Goal: Task Accomplishment & Management: Manage account settings

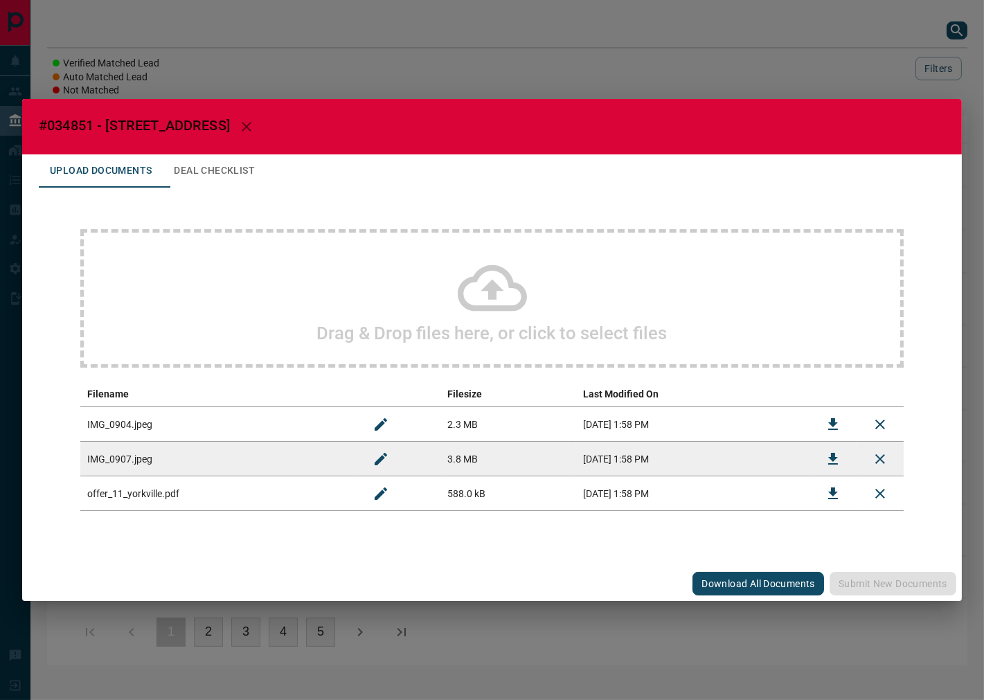
click at [77, 123] on span "#034851 - [STREET_ADDRESS]" at bounding box center [134, 125] width 191 height 17
copy span "034851"
click at [830, 492] on icon "Download" at bounding box center [833, 494] width 10 height 12
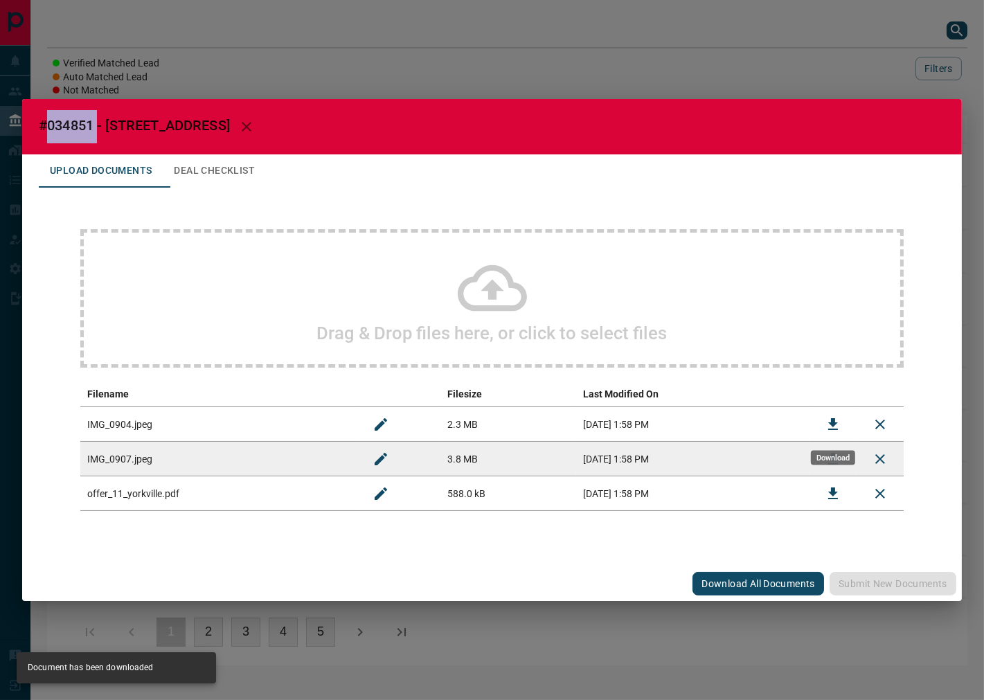
click at [834, 420] on icon "Download" at bounding box center [833, 424] width 10 height 12
click at [843, 452] on button "Download" at bounding box center [833, 459] width 33 height 33
click at [204, 175] on button "Deal Checklist" at bounding box center [214, 170] width 103 height 33
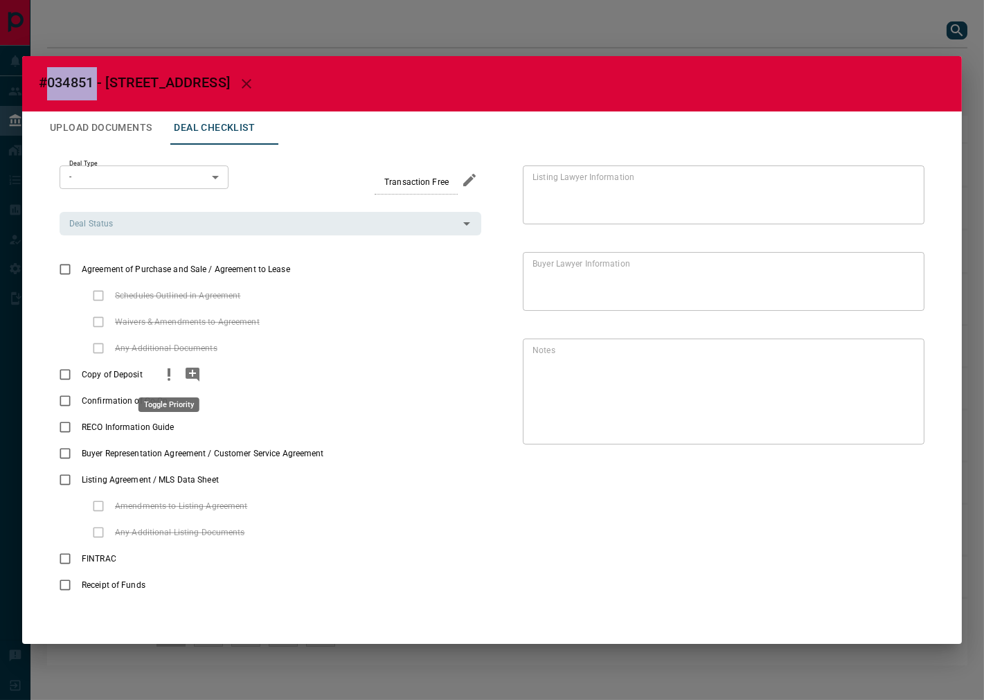
click at [170, 375] on icon "priority" at bounding box center [169, 374] width 17 height 17
click at [186, 376] on icon "add note" at bounding box center [193, 375] width 14 height 14
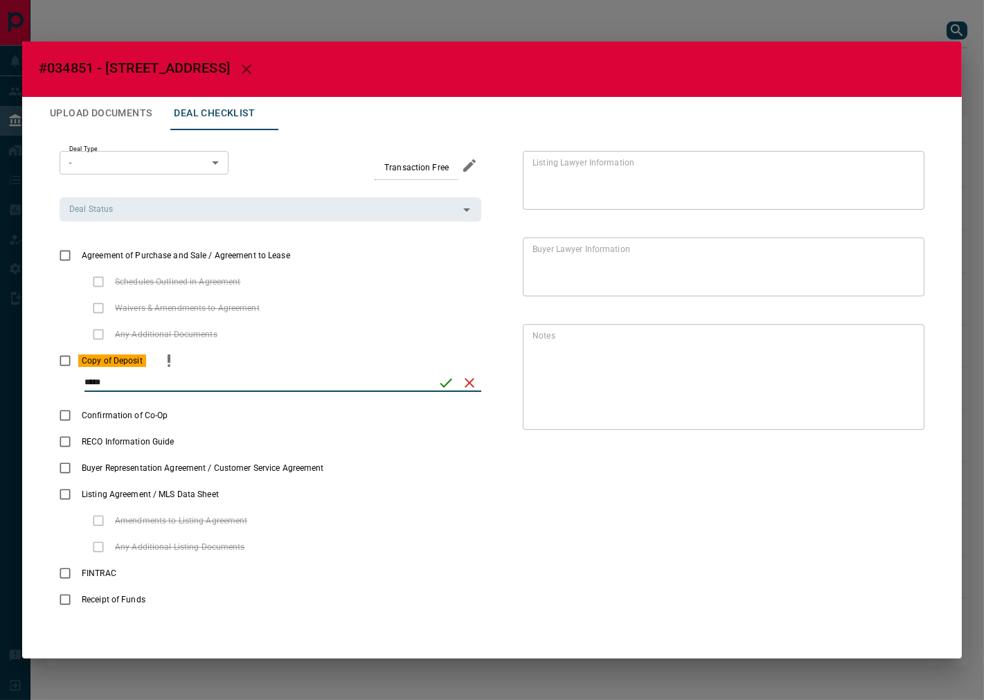
type input "*****"
click at [448, 386] on icon "save" at bounding box center [446, 383] width 17 height 17
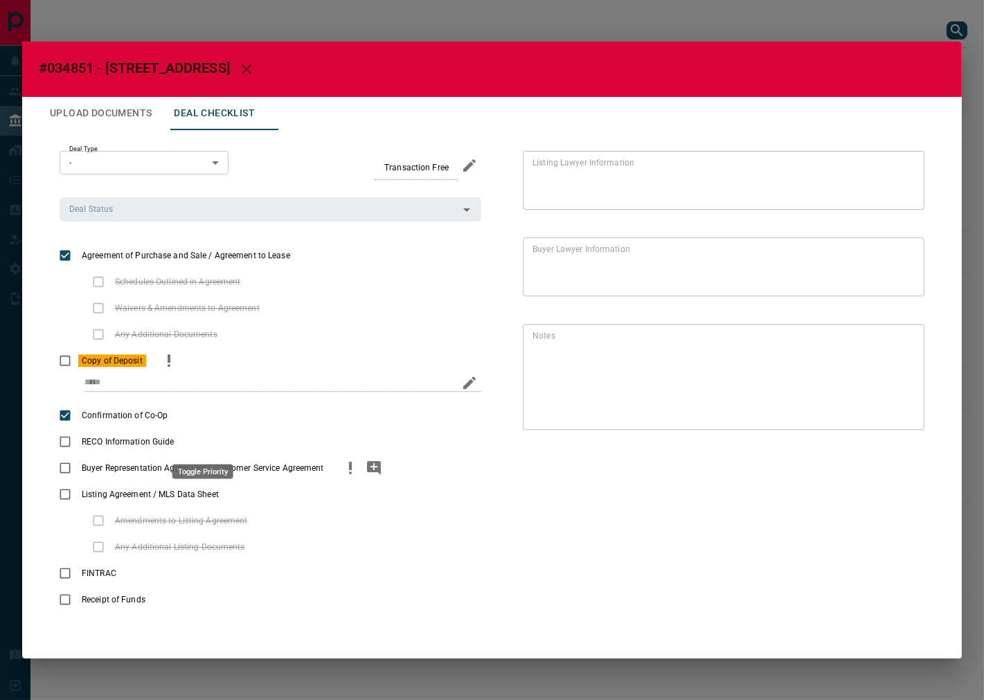
drag, startPoint x: 196, startPoint y: 445, endPoint x: 319, endPoint y: 472, distance: 126.2
click at [198, 446] on icon "priority" at bounding box center [200, 442] width 17 height 17
drag, startPoint x: 355, startPoint y: 475, endPoint x: 317, endPoint y: 427, distance: 61.1
click at [355, 474] on icon "priority" at bounding box center [350, 468] width 17 height 17
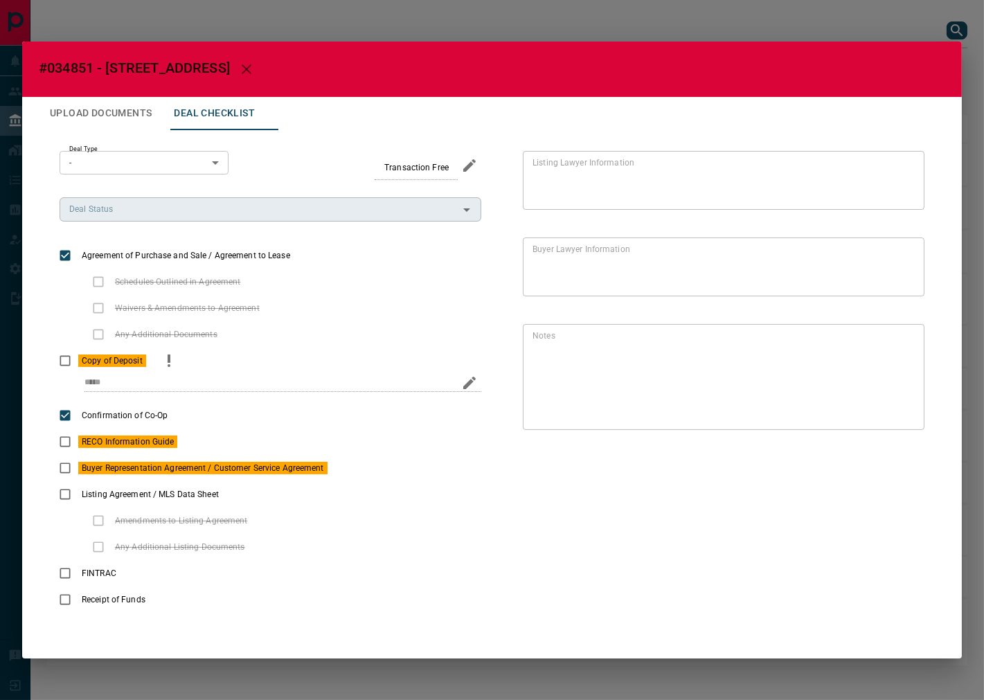
click at [230, 219] on div "Deal Status" at bounding box center [271, 209] width 422 height 24
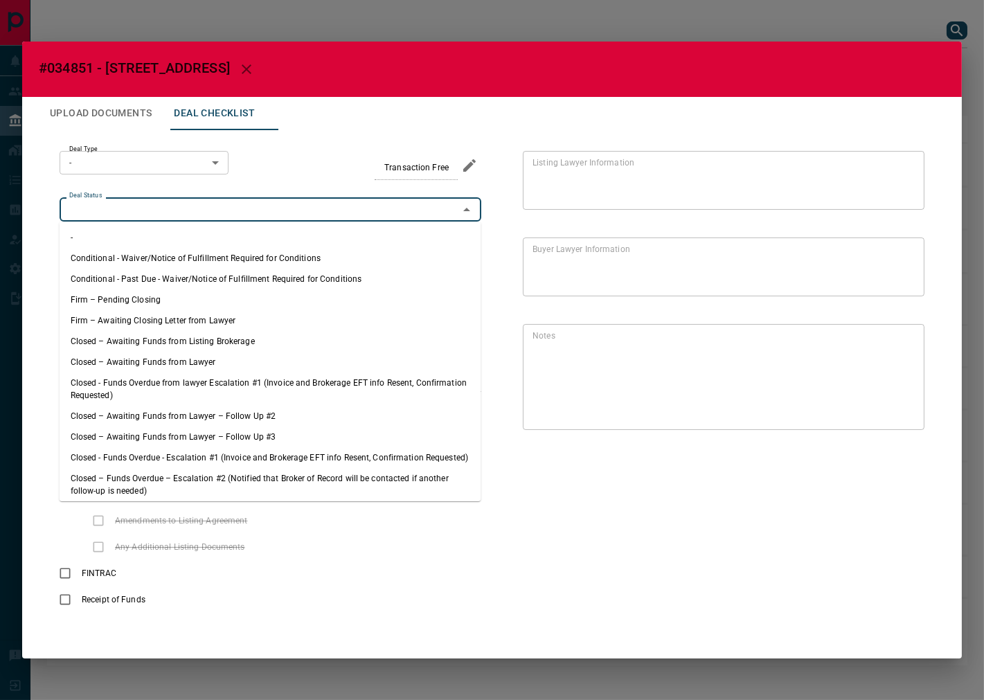
click at [137, 299] on li "Firm – Pending Closing" at bounding box center [271, 300] width 422 height 21
type input "**********"
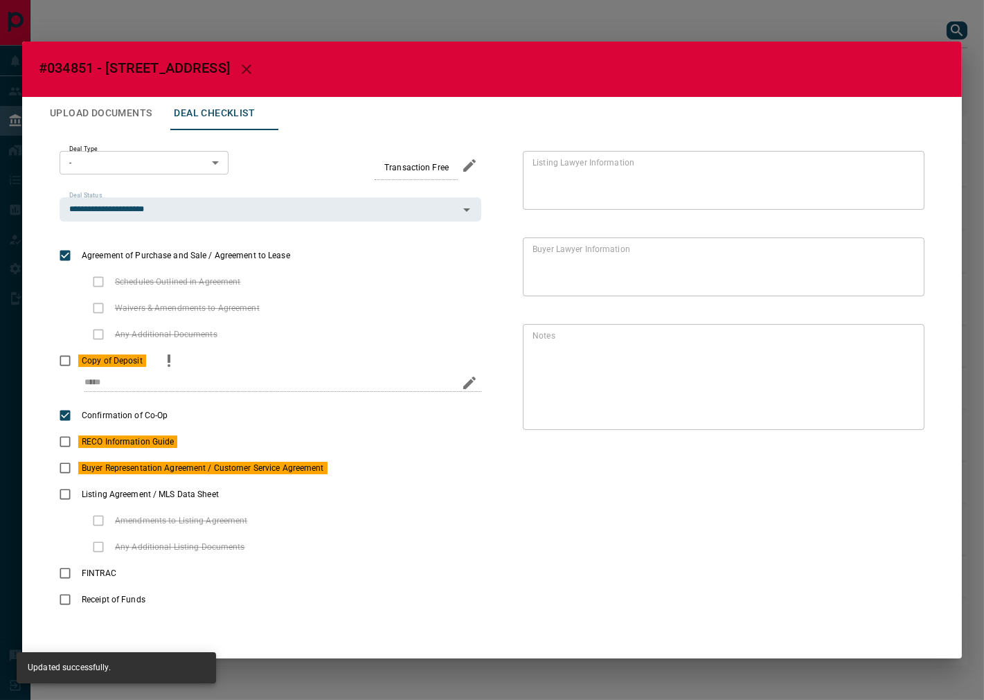
click at [132, 175] on body "Lead Transfers Leads Deals Listings Campaigns Quota Rules Agent Quotas Admin Mo…" at bounding box center [492, 339] width 984 height 679
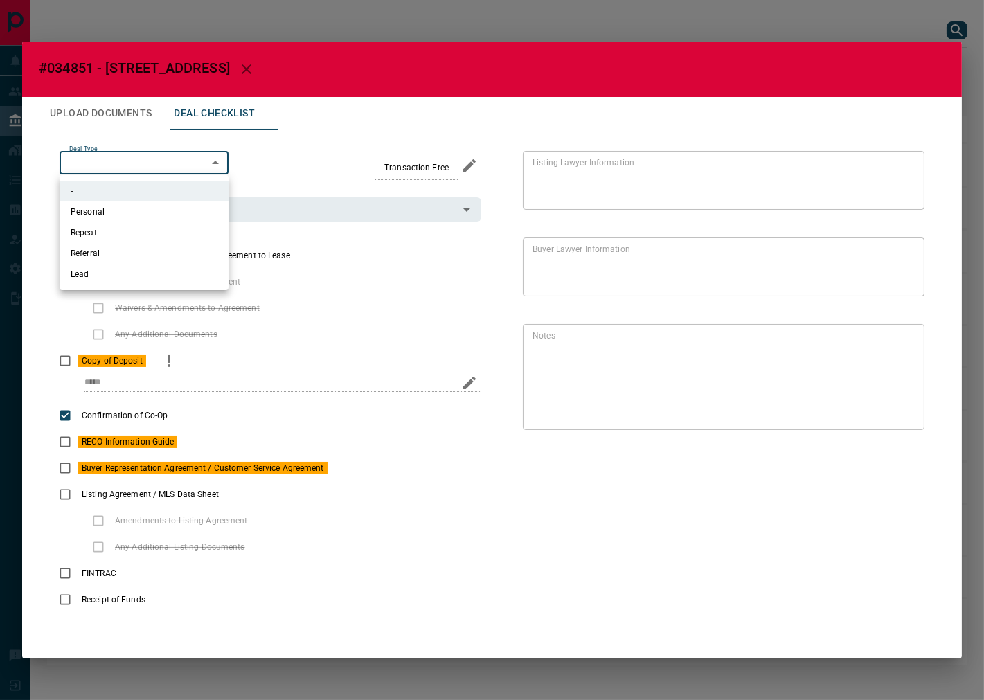
click at [160, 209] on li "Personal" at bounding box center [144, 212] width 169 height 21
type input "*"
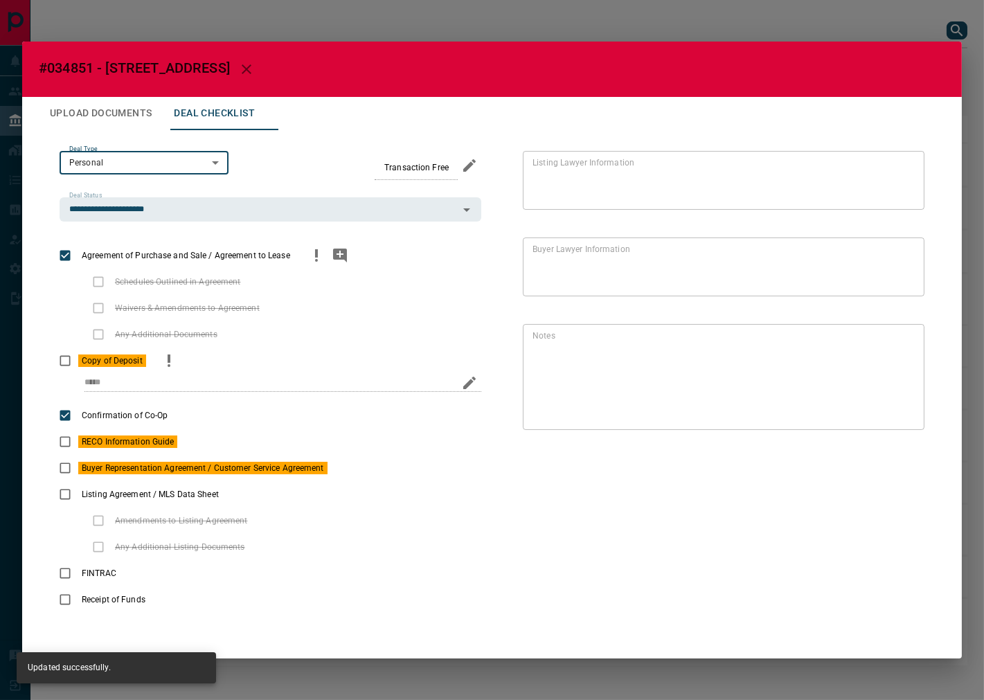
click at [323, 256] on button "priority" at bounding box center [317, 255] width 24 height 26
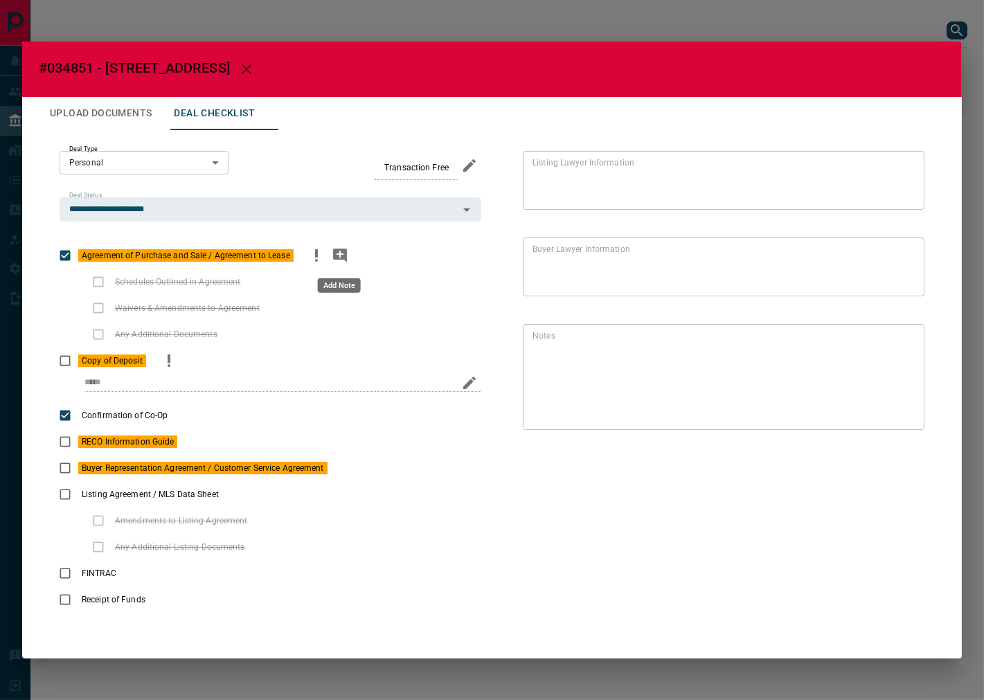
click at [332, 259] on icon "add note" at bounding box center [340, 255] width 17 height 17
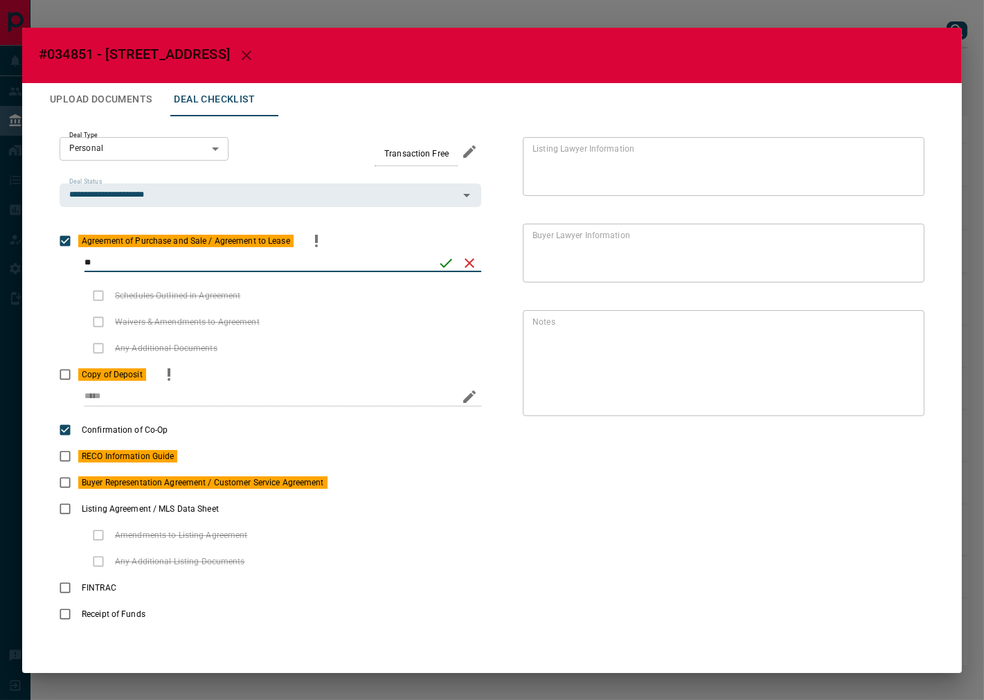
type input "*"
type input "**********"
click at [458, 260] on button "cancel" at bounding box center [470, 263] width 24 height 24
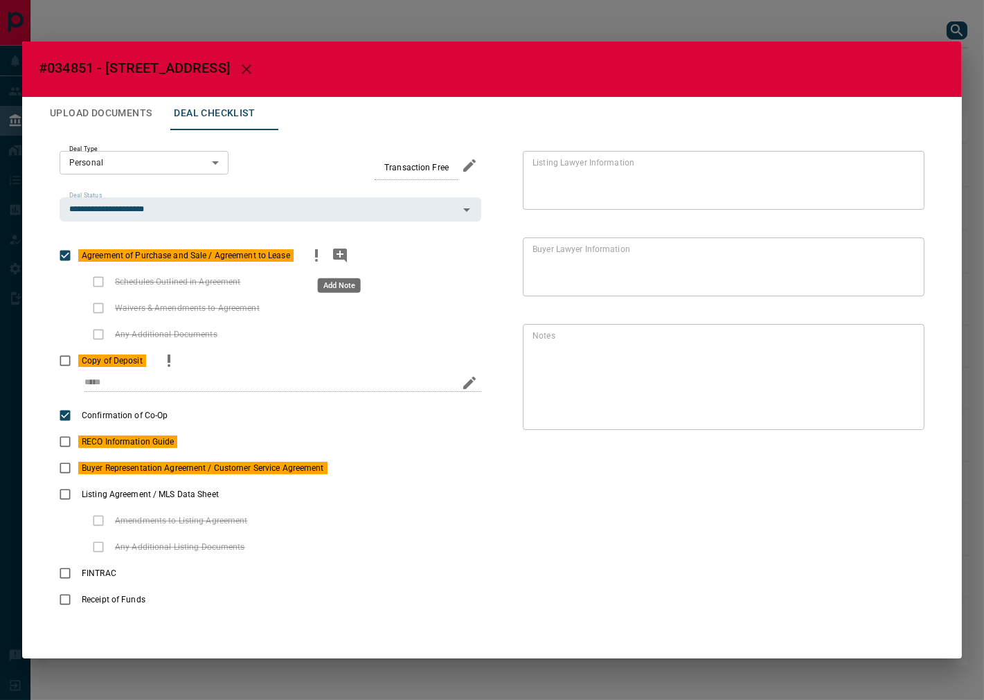
click at [315, 253] on icon "priority" at bounding box center [316, 253] width 3 height 8
drag, startPoint x: 319, startPoint y: 252, endPoint x: 330, endPoint y: 258, distance: 12.4
click at [319, 252] on icon "priority" at bounding box center [316, 255] width 17 height 17
click at [335, 259] on icon "add note" at bounding box center [340, 256] width 14 height 14
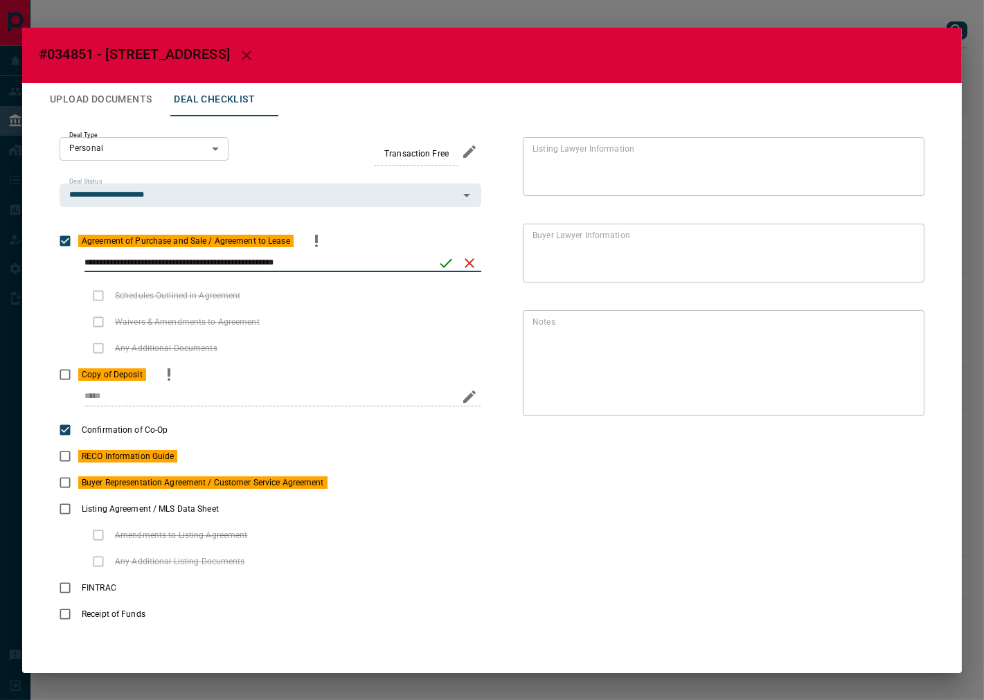
type input "**********"
click at [445, 258] on icon "save" at bounding box center [446, 263] width 17 height 17
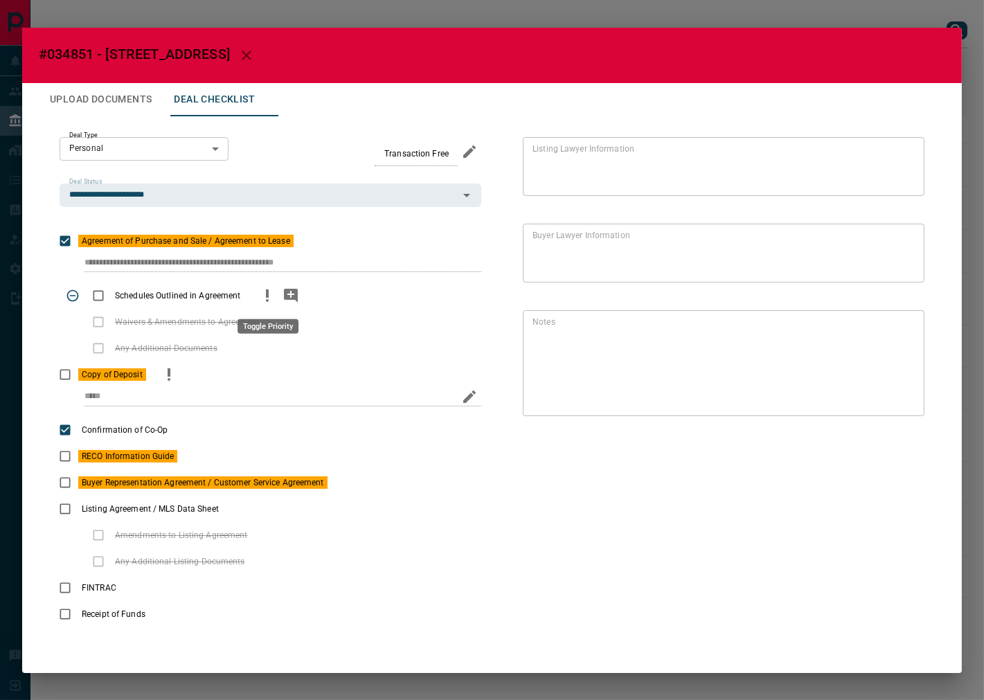
click at [272, 293] on icon "priority" at bounding box center [267, 295] width 17 height 17
click at [286, 293] on icon "add note" at bounding box center [291, 296] width 14 height 14
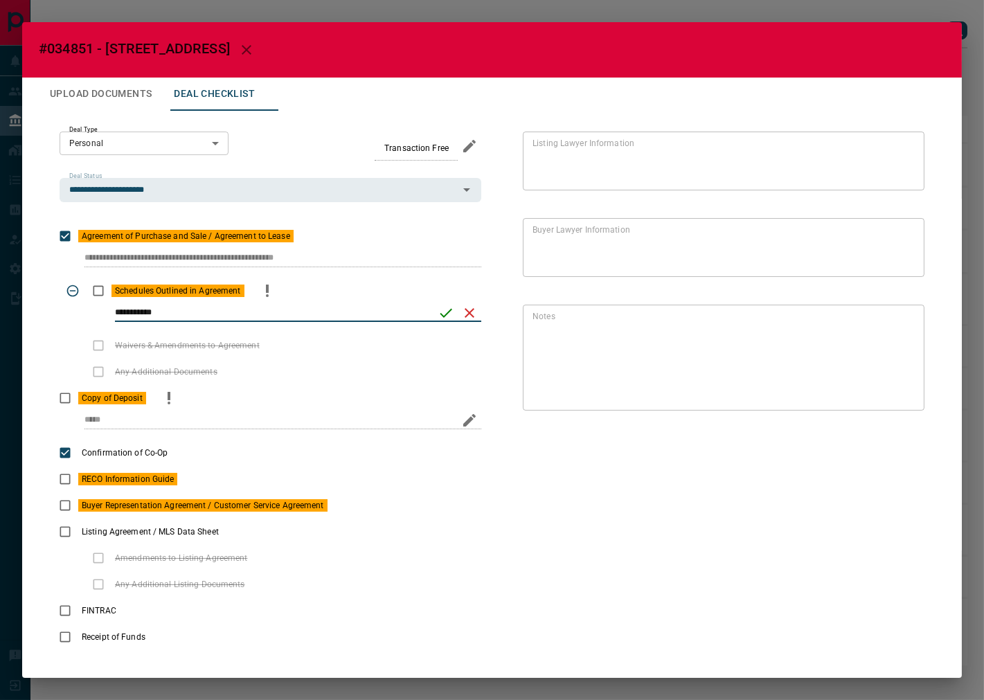
type input "**********"
click at [438, 317] on icon "save" at bounding box center [446, 313] width 17 height 17
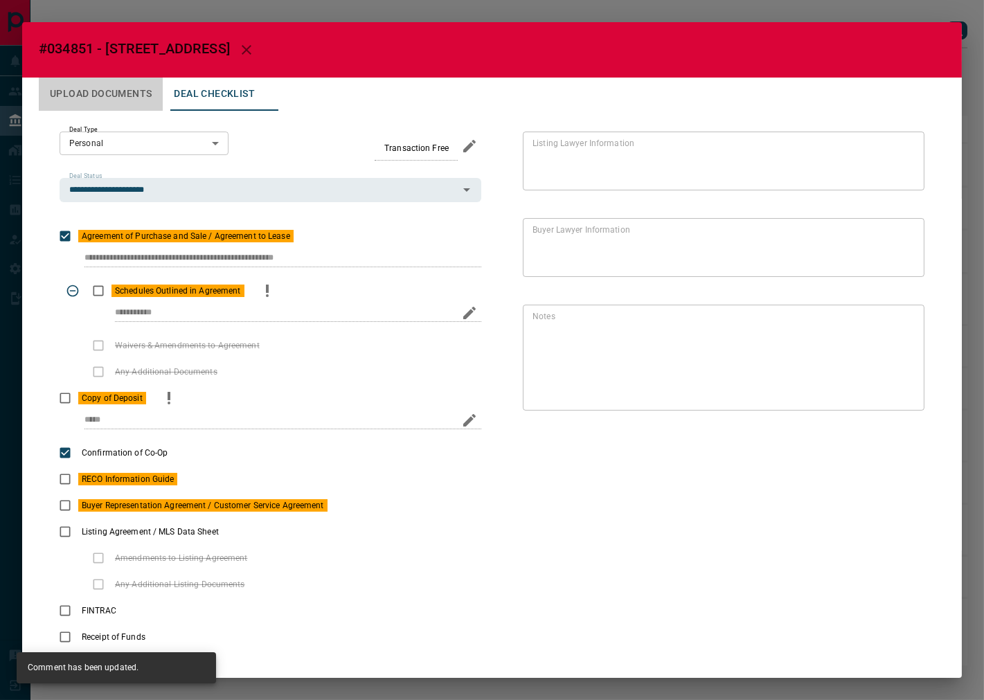
click at [128, 94] on button "Upload Documents" at bounding box center [101, 94] width 124 height 33
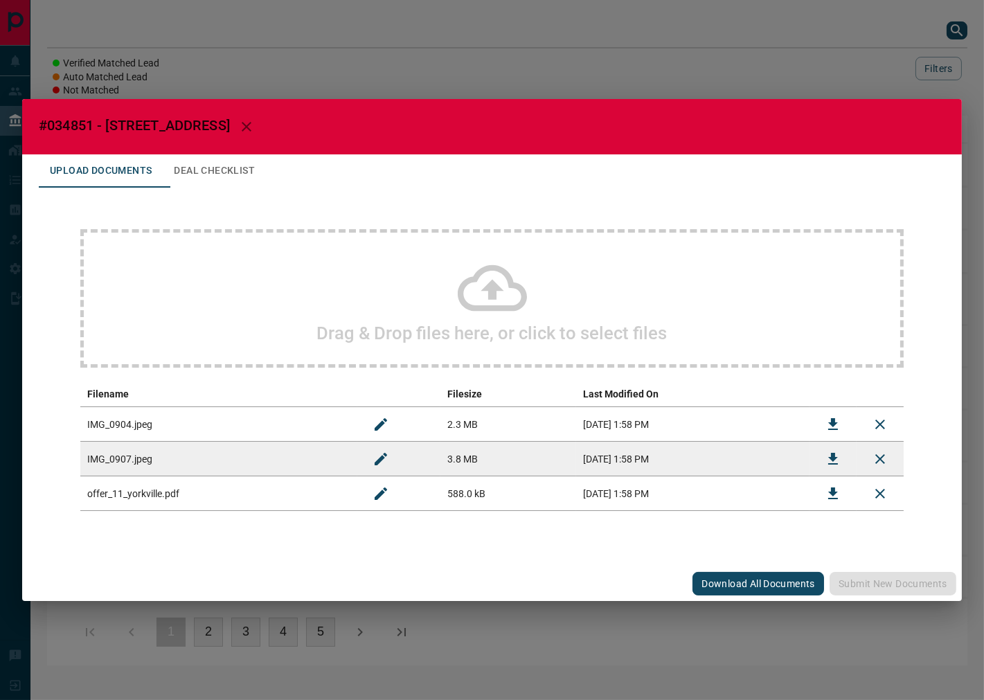
click at [231, 260] on div "Drag & Drop files here, or click to select files" at bounding box center [492, 298] width 824 height 139
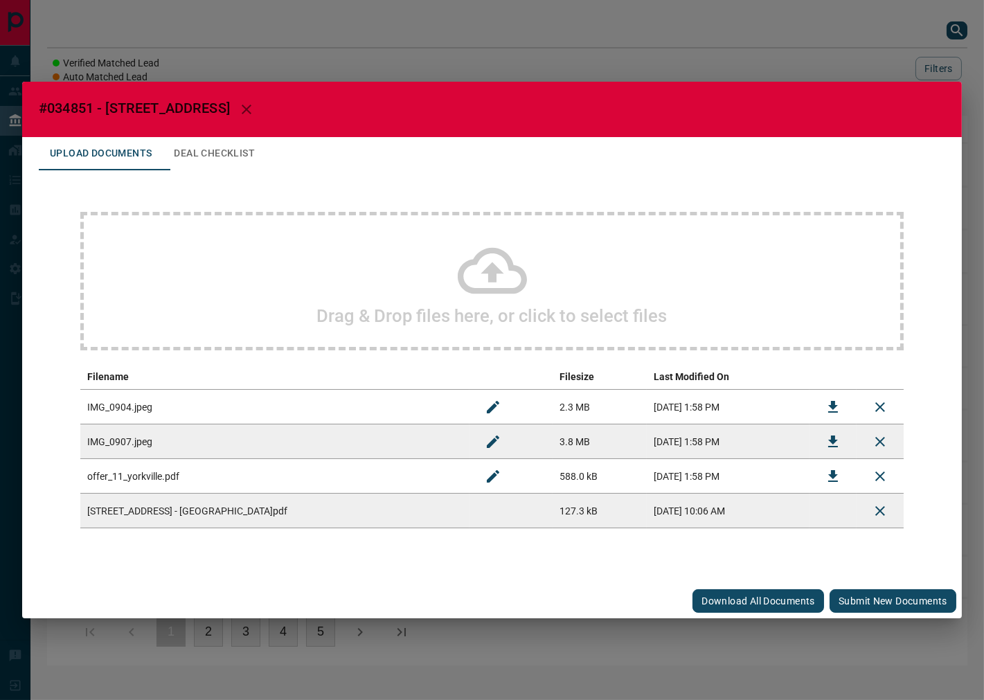
click at [856, 599] on button "Submit new documents" at bounding box center [893, 601] width 127 height 24
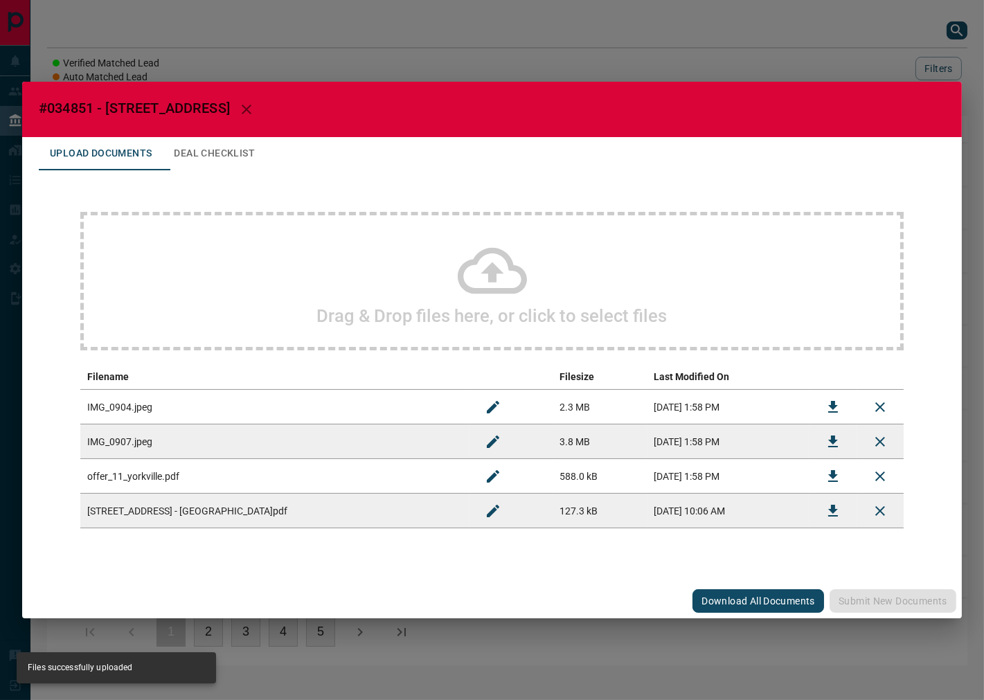
click at [234, 136] on h2 "#034851 - [STREET_ADDRESS]" at bounding box center [492, 109] width 940 height 55
click at [252, 163] on button "Deal Checklist" at bounding box center [214, 153] width 103 height 33
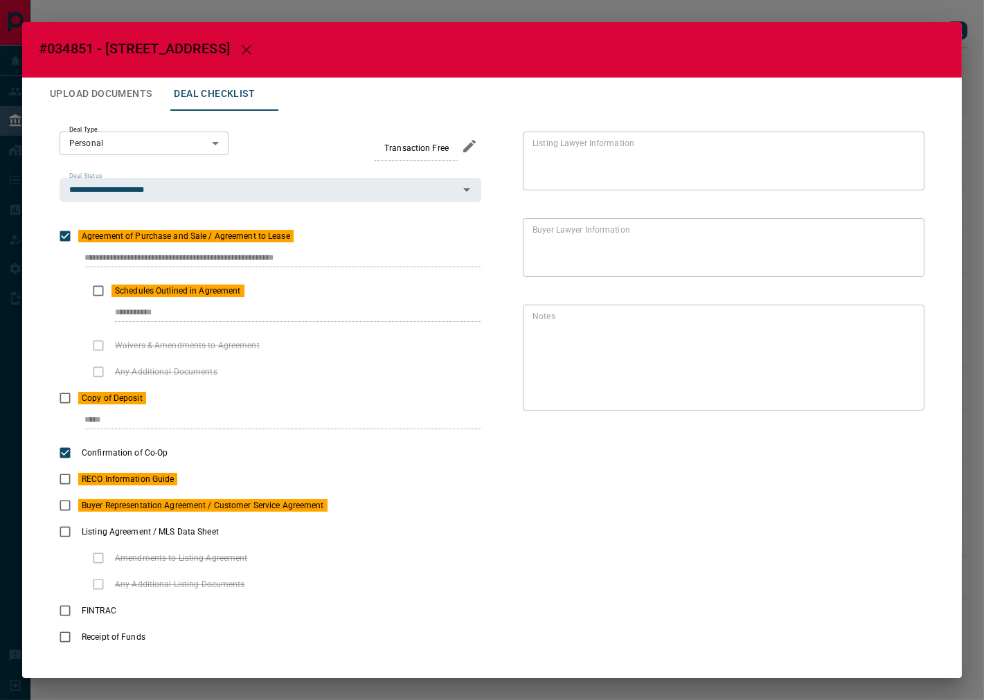
drag, startPoint x: 75, startPoint y: 257, endPoint x: 468, endPoint y: 80, distance: 430.9
click at [514, 252] on div "**********" at bounding box center [492, 391] width 907 height 560
drag, startPoint x: 113, startPoint y: 308, endPoint x: 211, endPoint y: 262, distance: 107.8
click at [204, 301] on div "**********" at bounding box center [271, 305] width 422 height 55
